Goal: Task Accomplishment & Management: Complete application form

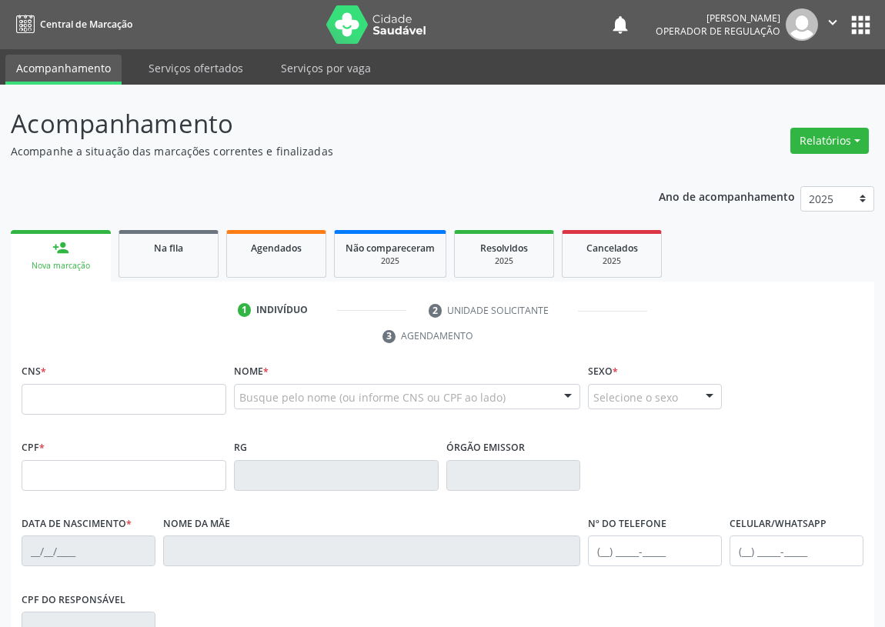
drag, startPoint x: 45, startPoint y: 405, endPoint x: 38, endPoint y: 398, distance: 9.8
click at [39, 402] on input "text" at bounding box center [124, 399] width 205 height 31
type input "702 8091 8082 0062"
type input "033.799.794-22"
type input "[DATE]"
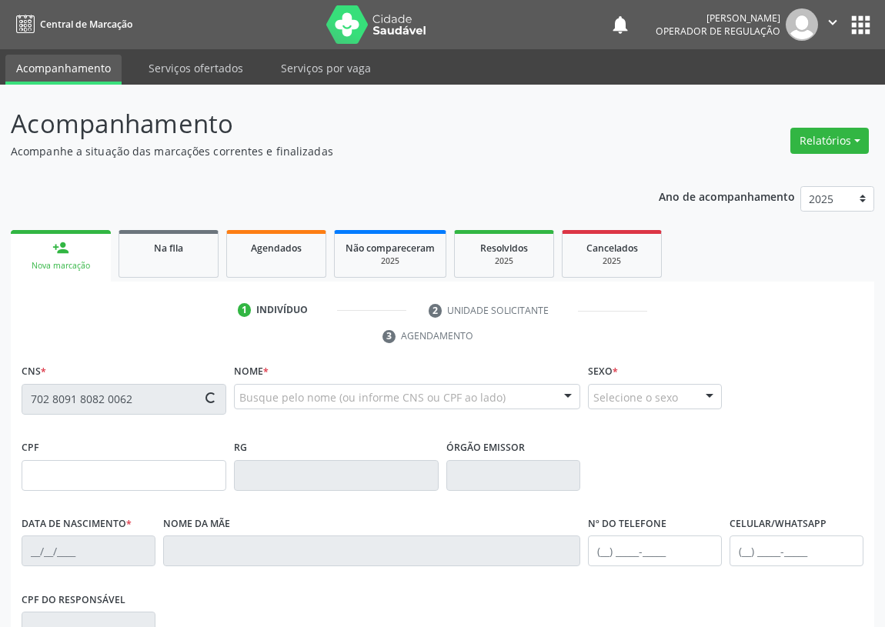
type input "[PERSON_NAME]"
type input "[PHONE_NUMBER]"
type input "179"
